Goal: Task Accomplishment & Management: Manage account settings

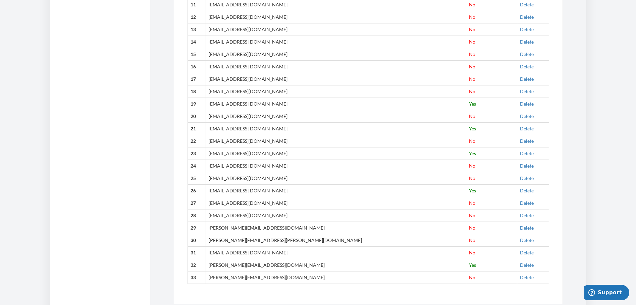
scroll to position [397, 0]
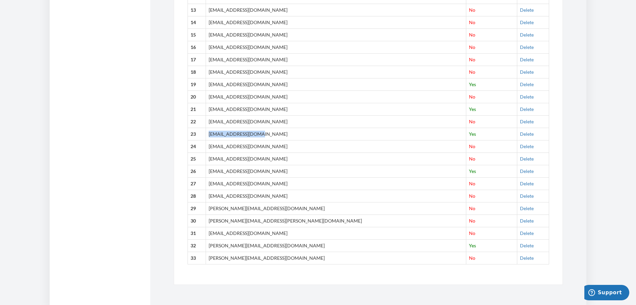
drag, startPoint x: 276, startPoint y: 135, endPoint x: 219, endPoint y: 135, distance: 57.3
click at [219, 135] on td "[EMAIL_ADDRESS][DOMAIN_NAME]" at bounding box center [336, 134] width 260 height 12
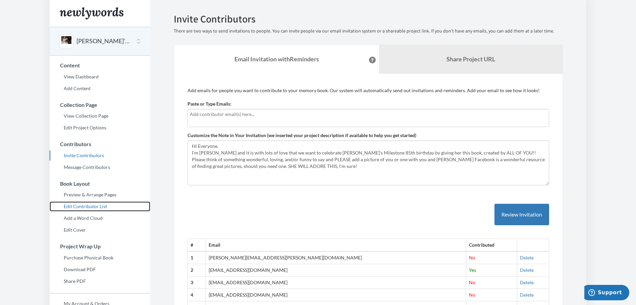
click at [94, 204] on link "Edit Contributor List" at bounding box center [100, 207] width 101 height 10
click at [92, 126] on link "Edit Project Options" at bounding box center [100, 128] width 101 height 10
